Goal: Find specific page/section: Find specific page/section

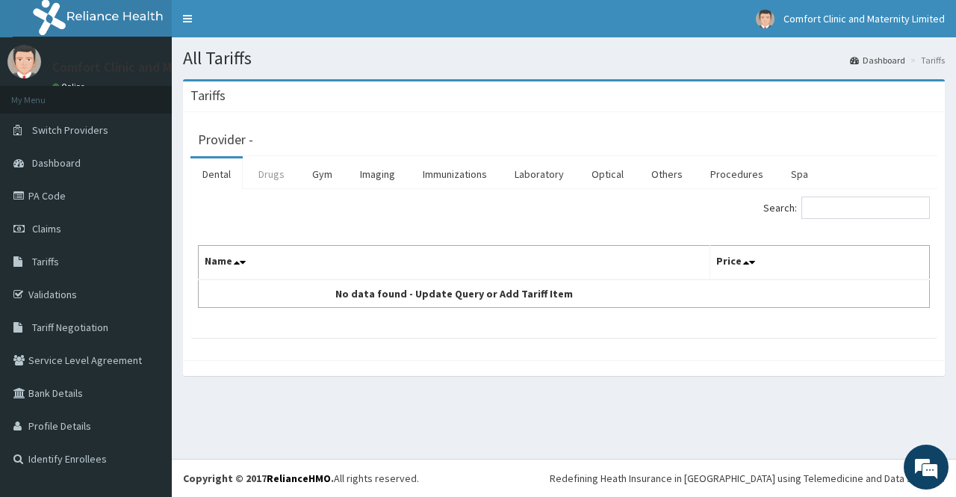
click at [281, 169] on link "Drugs" at bounding box center [271, 173] width 50 height 31
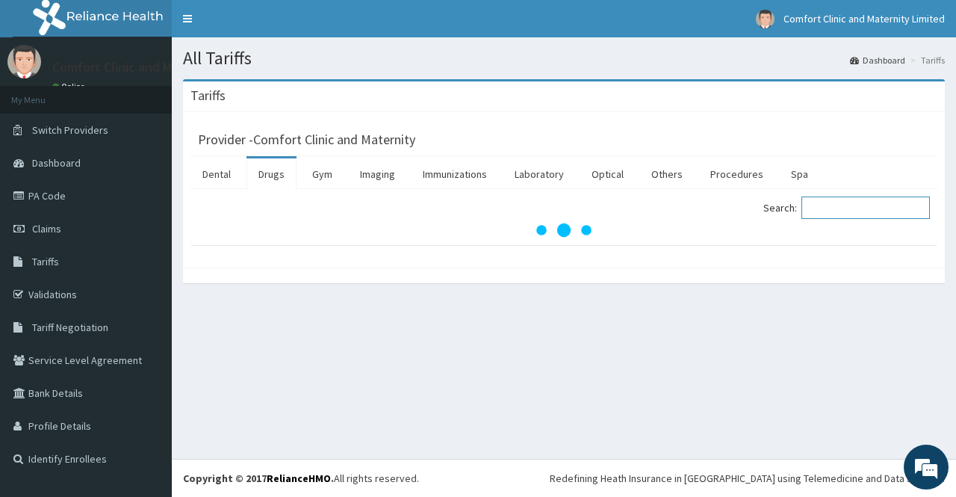
click at [834, 208] on input "Search:" at bounding box center [865, 207] width 128 height 22
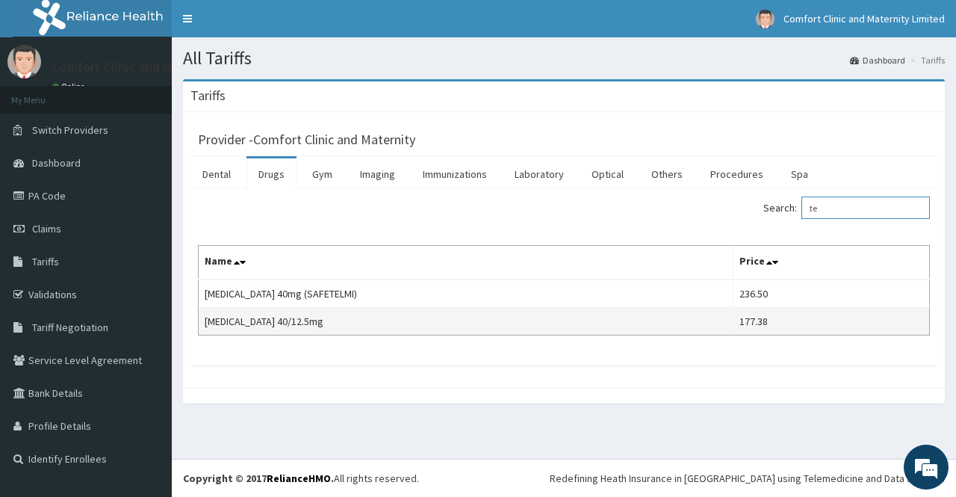
type input "t"
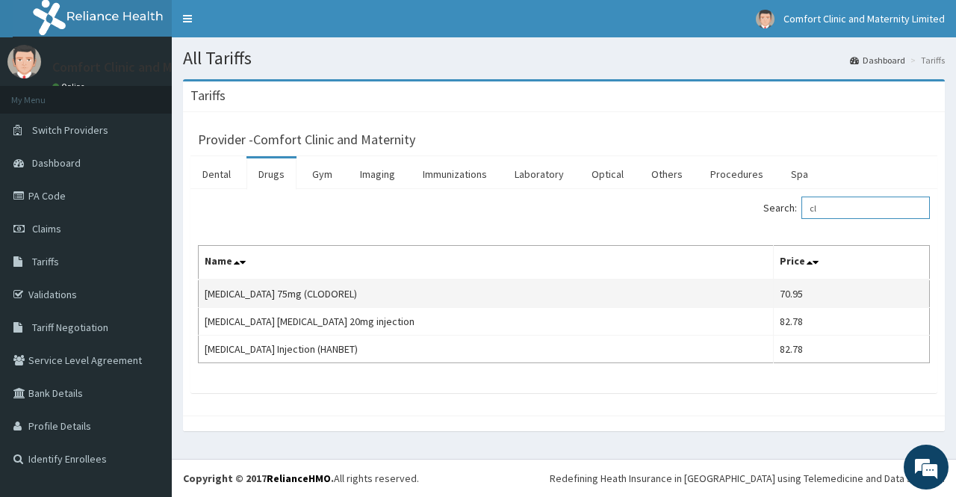
type input "c"
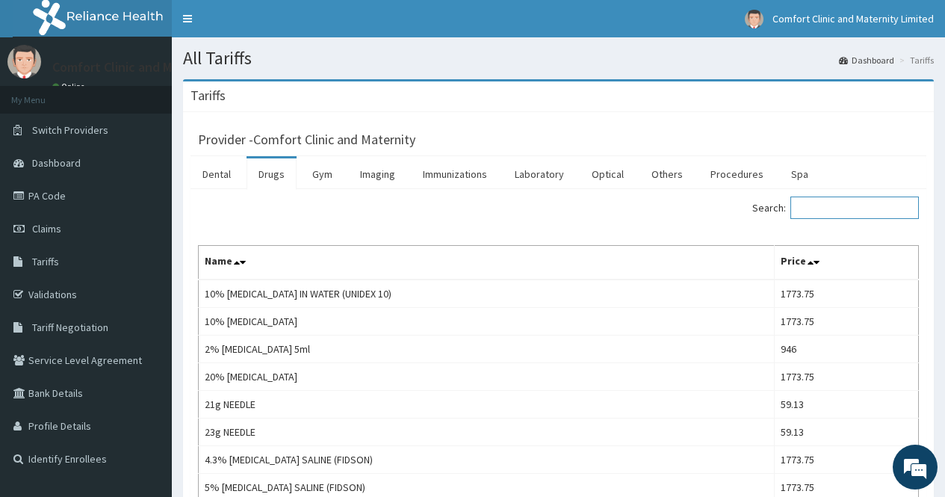
click at [840, 214] on input "Search:" at bounding box center [854, 207] width 128 height 22
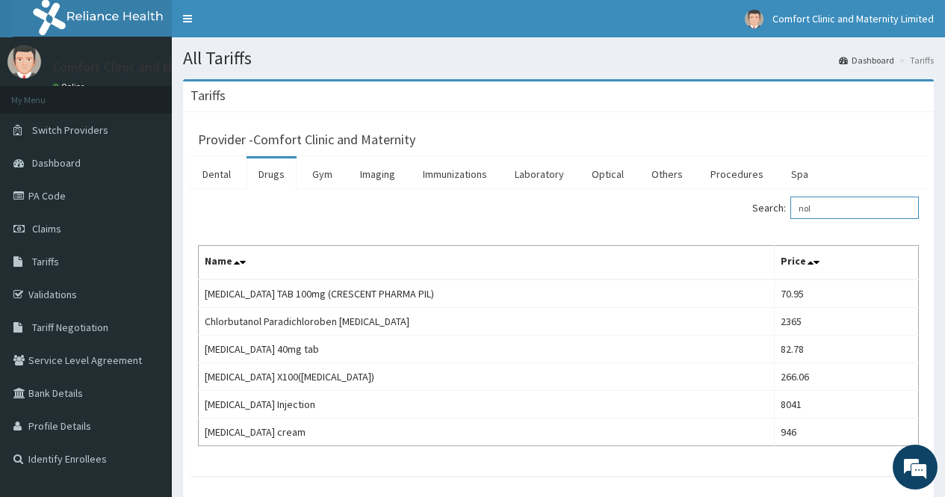
type input "nol"
